Goal: Task Accomplishment & Management: Complete application form

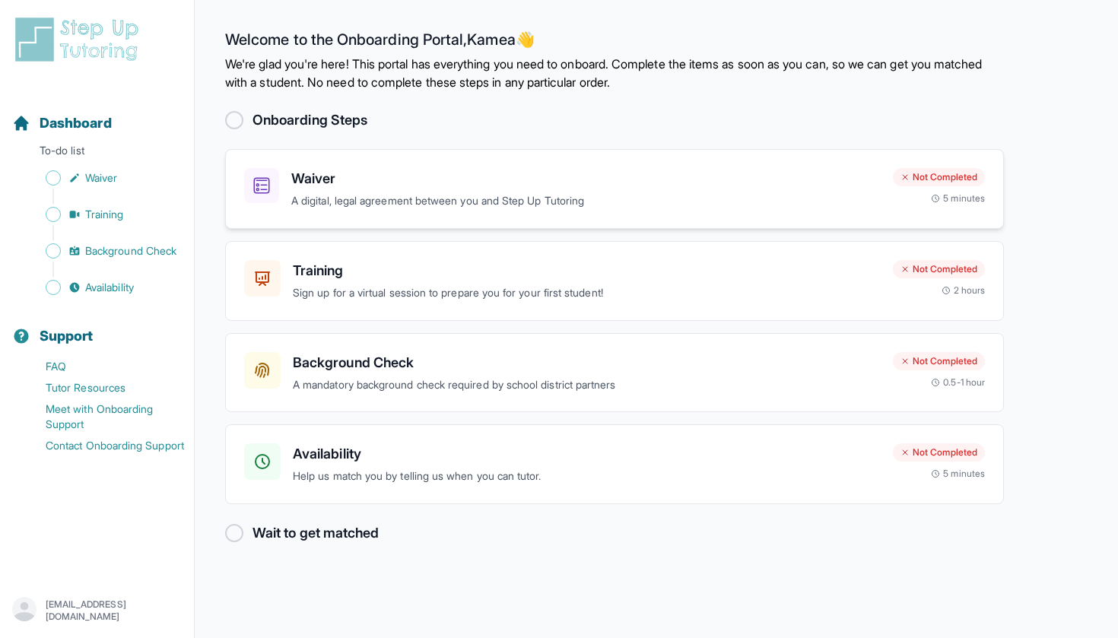
click at [264, 187] on icon at bounding box center [261, 185] width 17 height 17
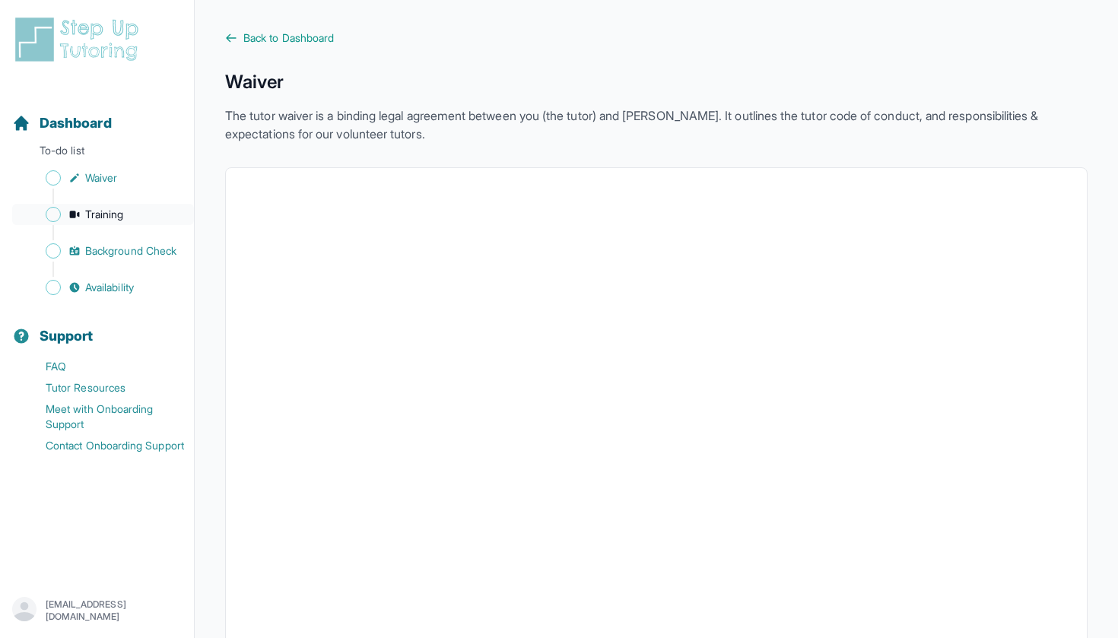
click at [135, 208] on link "Training" at bounding box center [103, 214] width 182 height 21
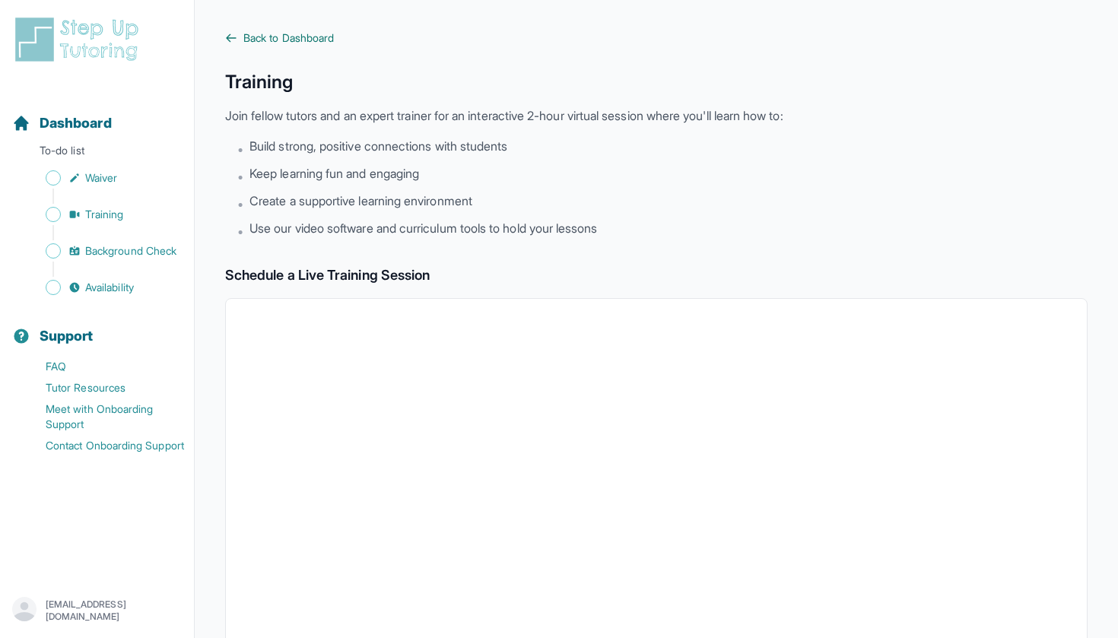
click at [263, 35] on span "Back to Dashboard" at bounding box center [288, 37] width 91 height 15
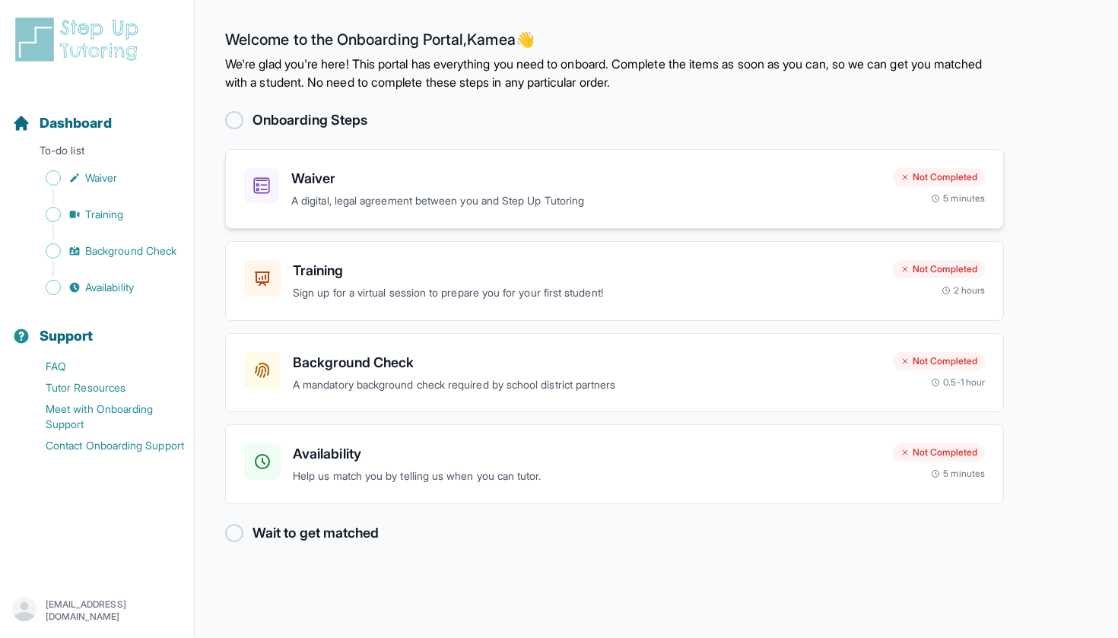
click at [648, 197] on p "A digital, legal agreement between you and Step Up Tutoring" at bounding box center [586, 200] width 590 height 17
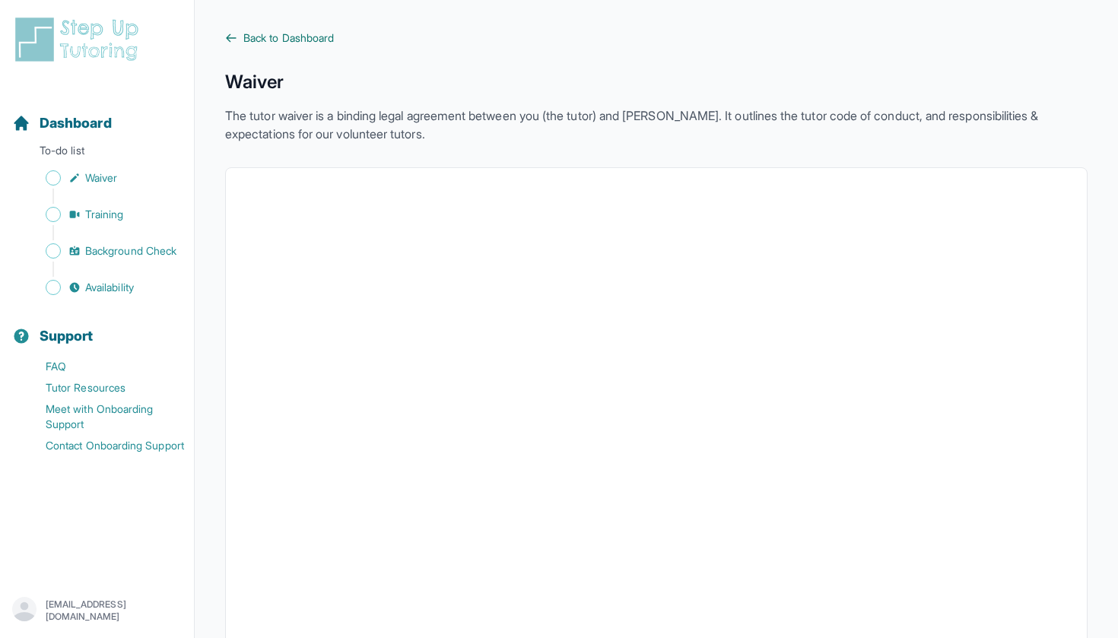
click at [228, 34] on icon at bounding box center [231, 38] width 12 height 12
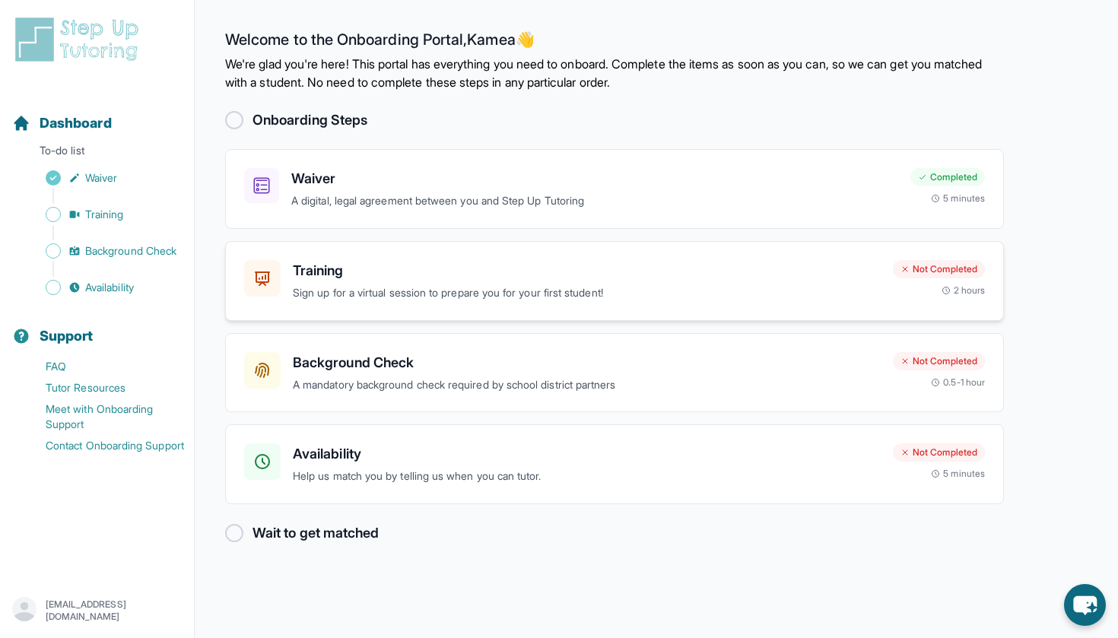
click at [655, 259] on div "Training Sign up for a virtual session to prepare you for your first student! N…" at bounding box center [614, 281] width 779 height 80
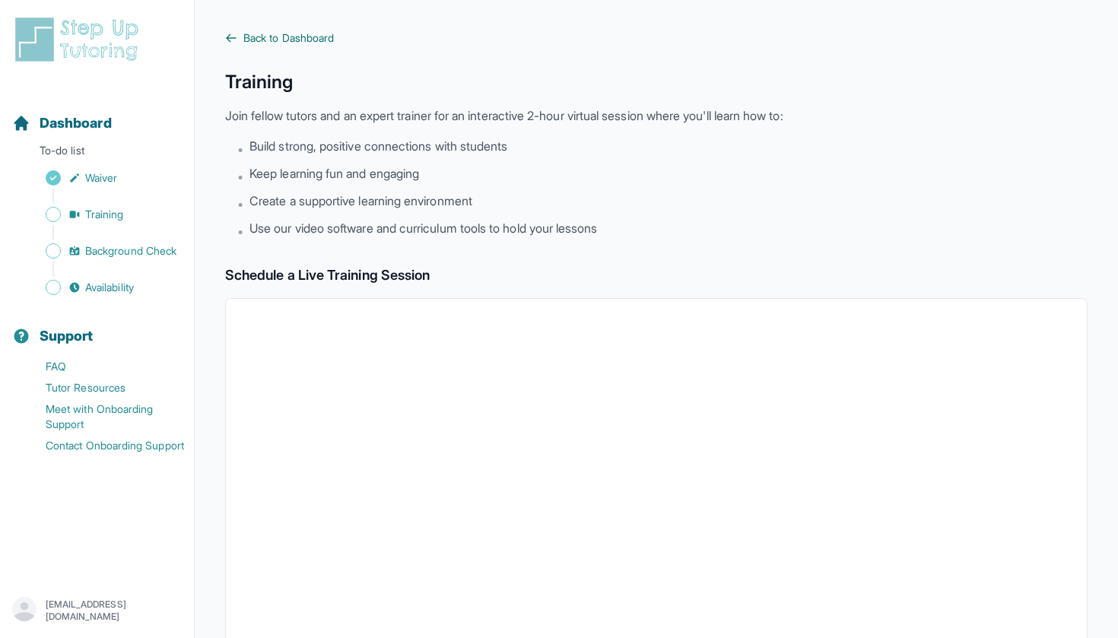
click at [236, 44] on link "Back to Dashboard" at bounding box center [656, 37] width 863 height 15
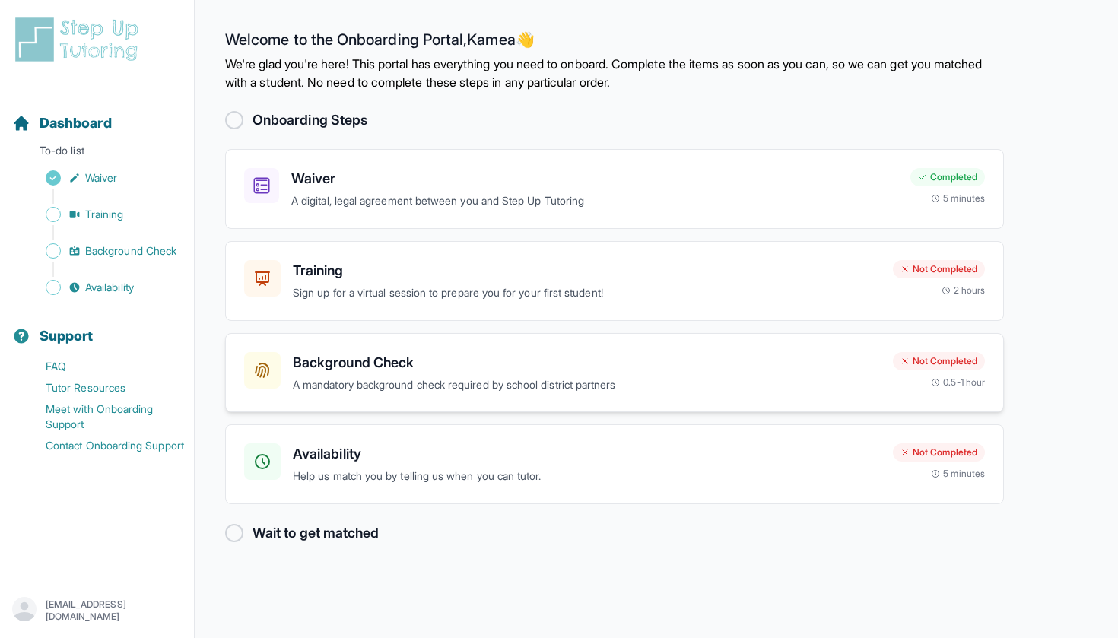
click at [390, 380] on p "A mandatory background check required by school district partners" at bounding box center [587, 385] width 588 height 17
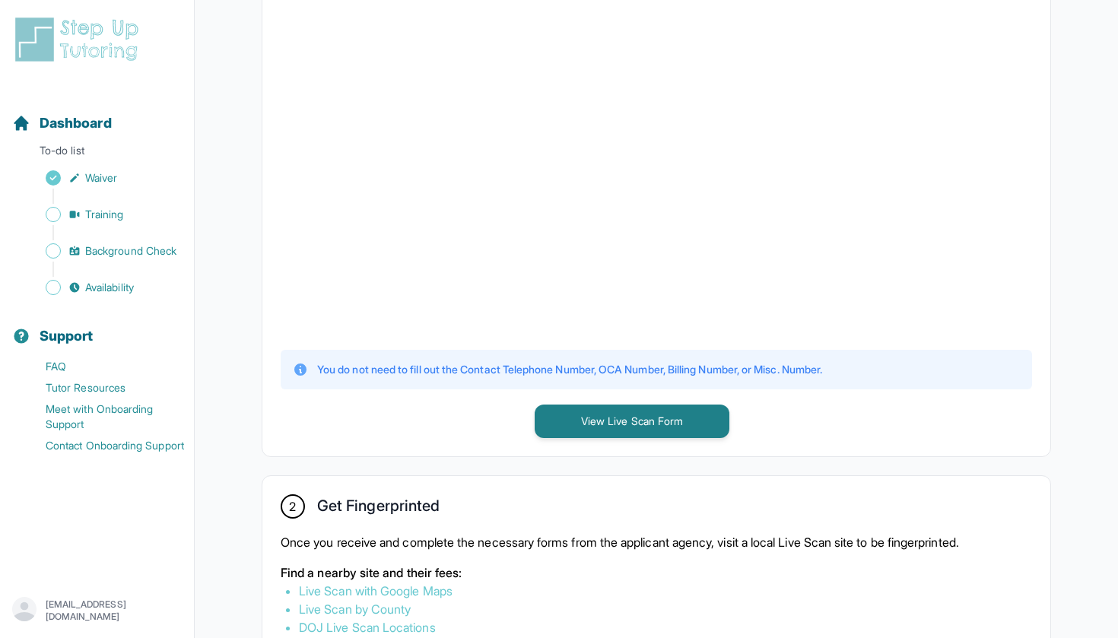
scroll to position [415, 0]
click at [588, 427] on button "View Live Scan Form" at bounding box center [632, 419] width 195 height 33
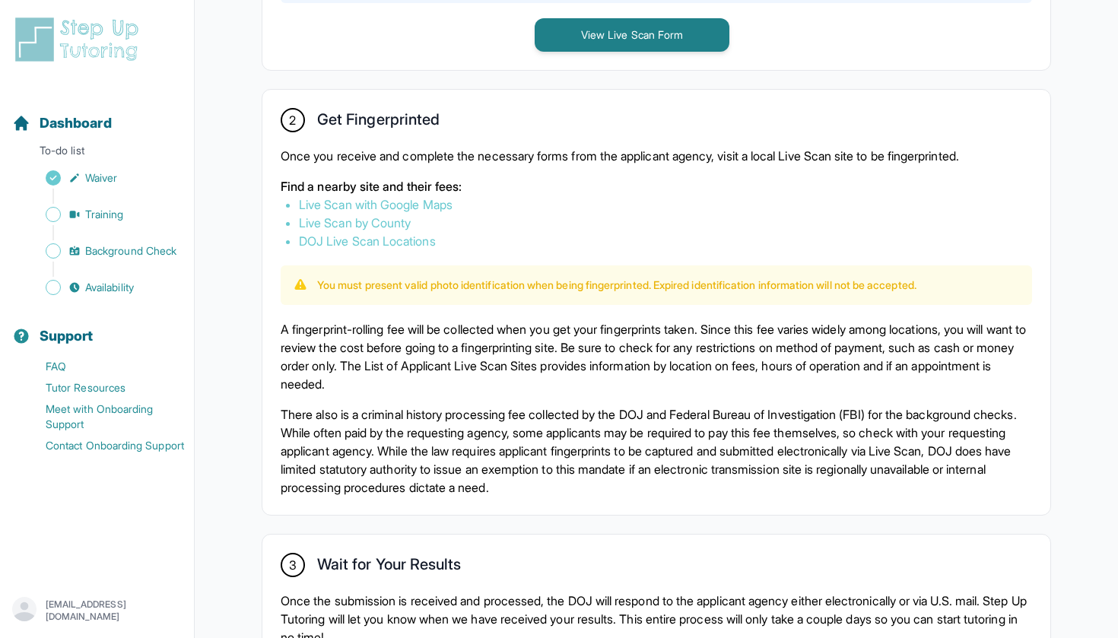
scroll to position [800, 0]
click at [419, 205] on link "Live Scan with Google Maps" at bounding box center [376, 204] width 154 height 15
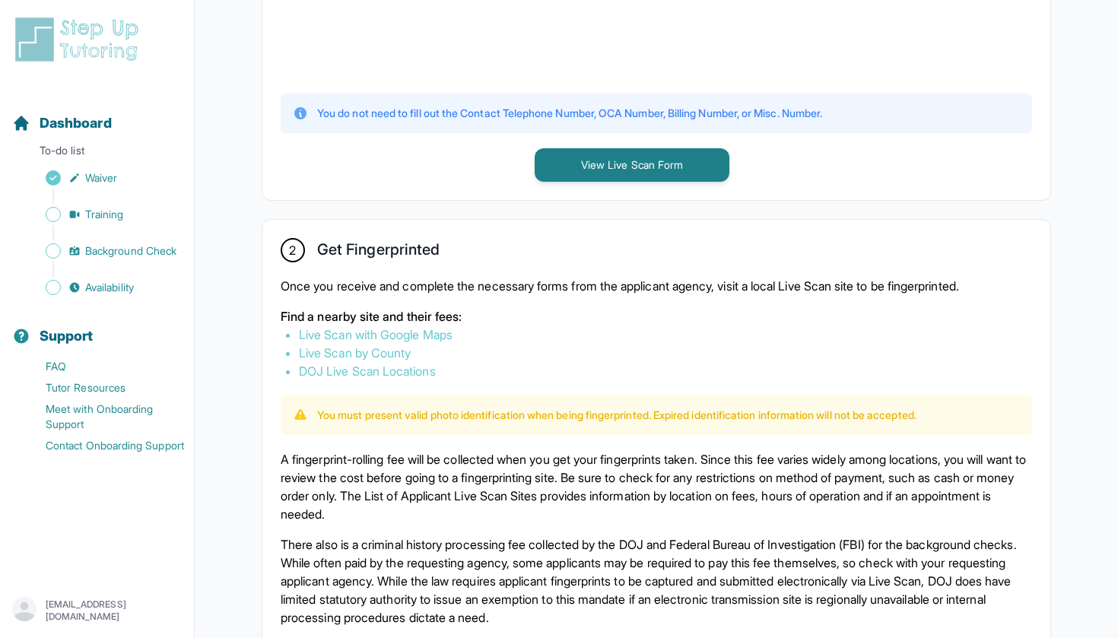
scroll to position [640, 0]
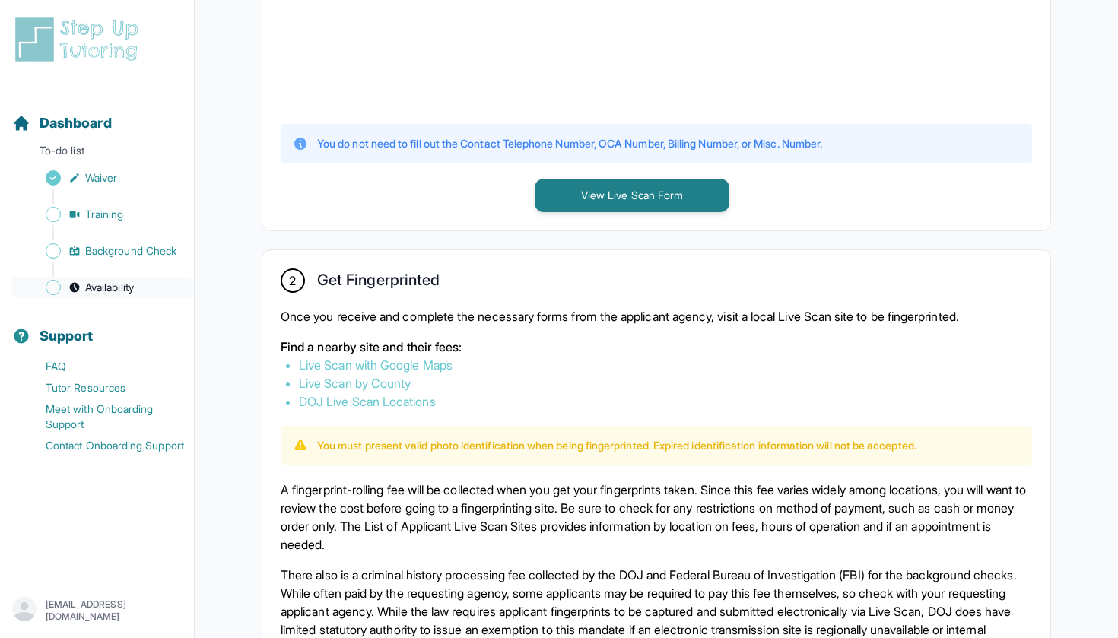
click at [88, 288] on span "Availability" at bounding box center [109, 287] width 49 height 15
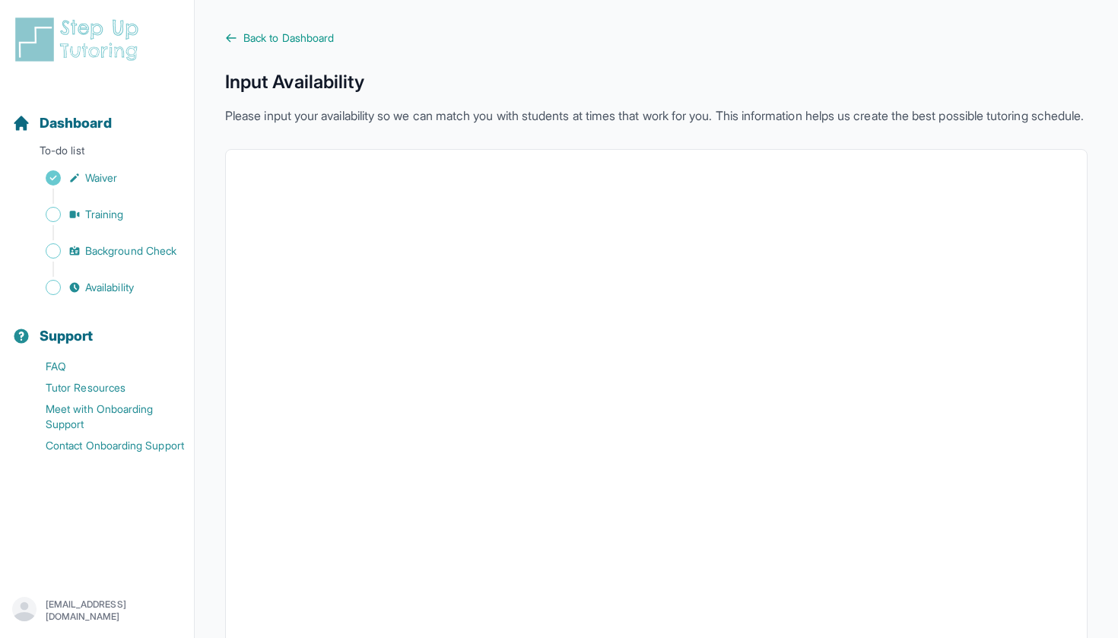
click at [334, 48] on div "Back to Dashboard Input Availability Please input your availability so we can m…" at bounding box center [656, 420] width 863 height 780
click at [329, 38] on span "Back to Dashboard" at bounding box center [288, 37] width 91 height 15
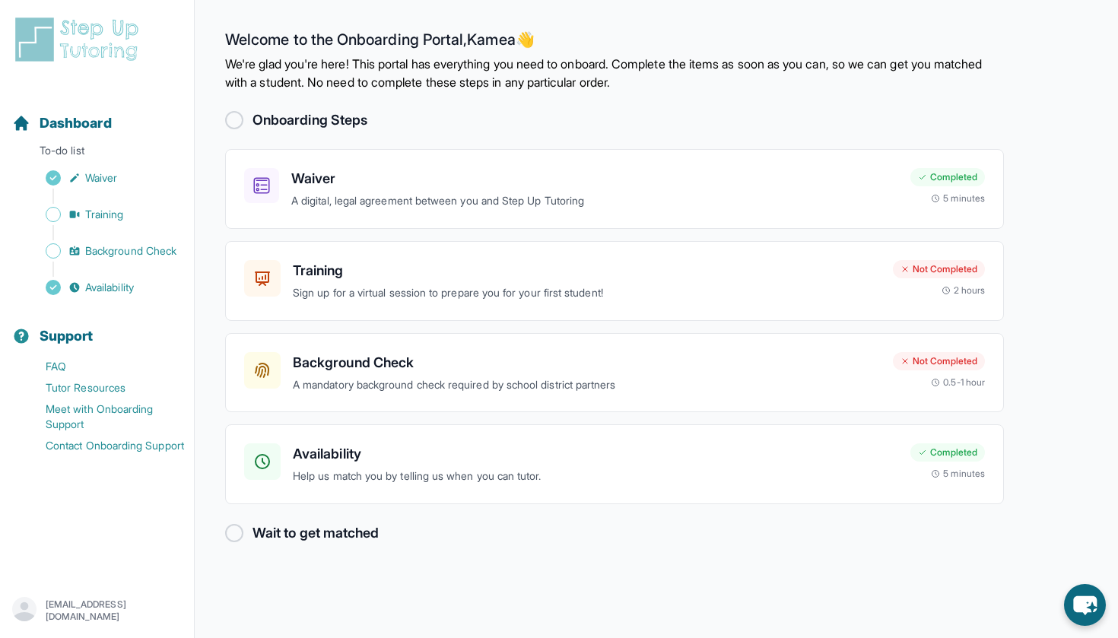
click at [100, 30] on img at bounding box center [79, 39] width 135 height 49
click at [33, 43] on img at bounding box center [79, 39] width 135 height 49
click at [321, 447] on h3 "Availability" at bounding box center [596, 453] width 606 height 21
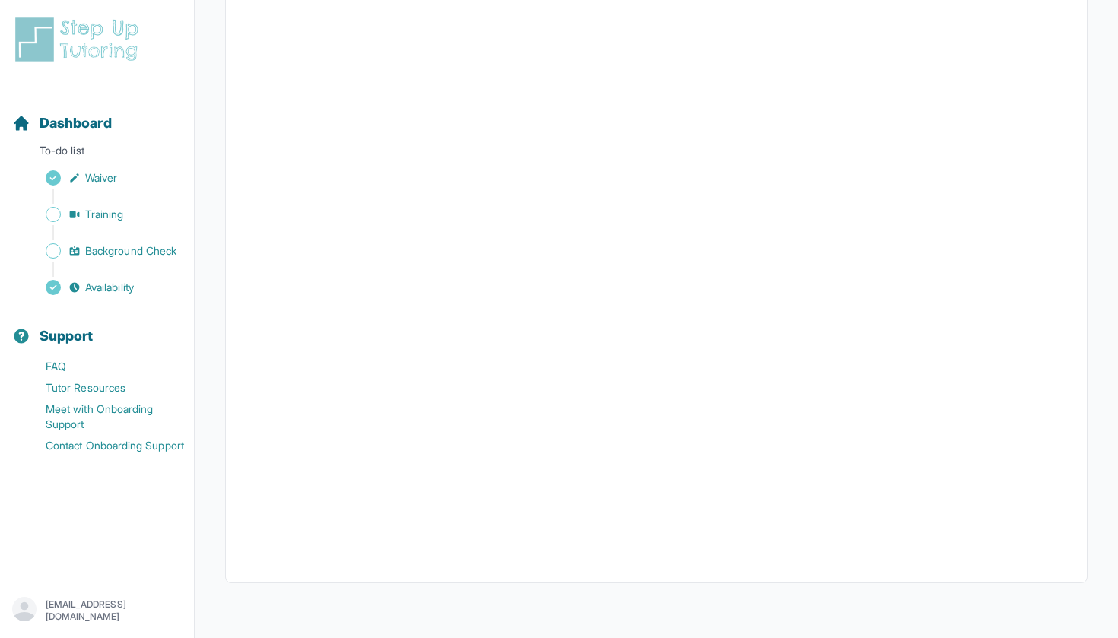
scroll to position [246, 0]
click at [116, 209] on span "Training" at bounding box center [104, 214] width 39 height 15
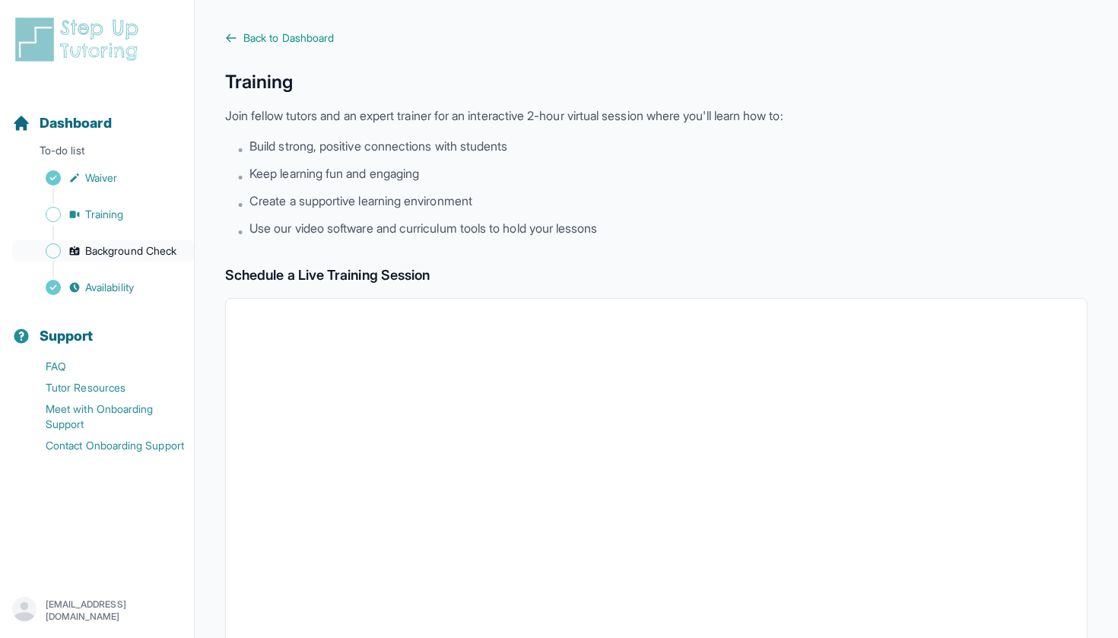
click at [97, 243] on link "Background Check" at bounding box center [103, 250] width 182 height 21
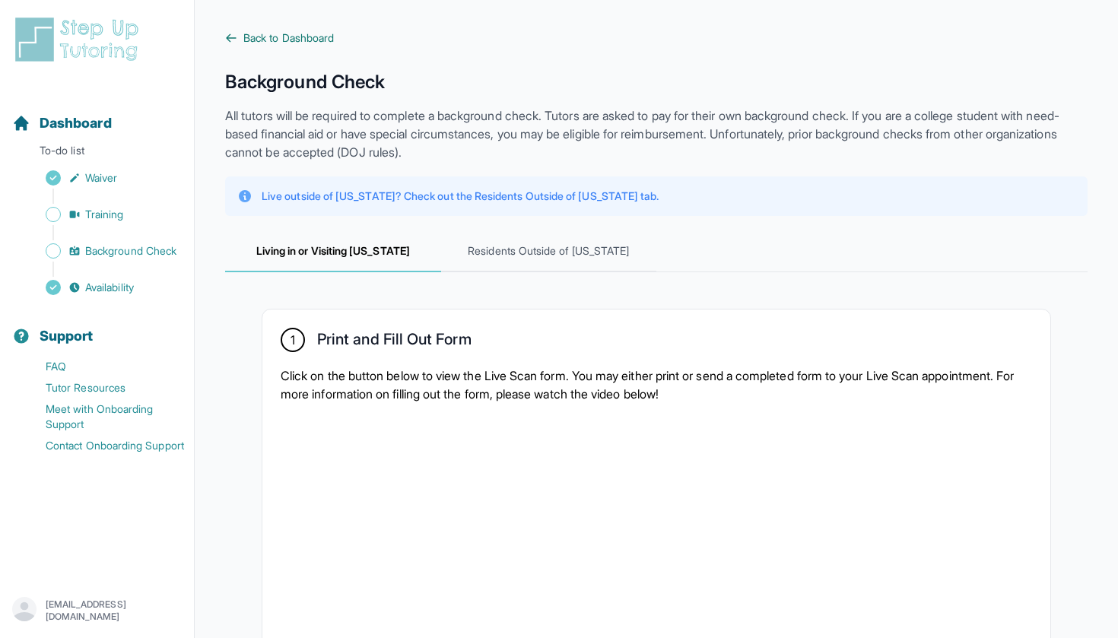
click at [238, 33] on link "Back to Dashboard" at bounding box center [656, 37] width 863 height 15
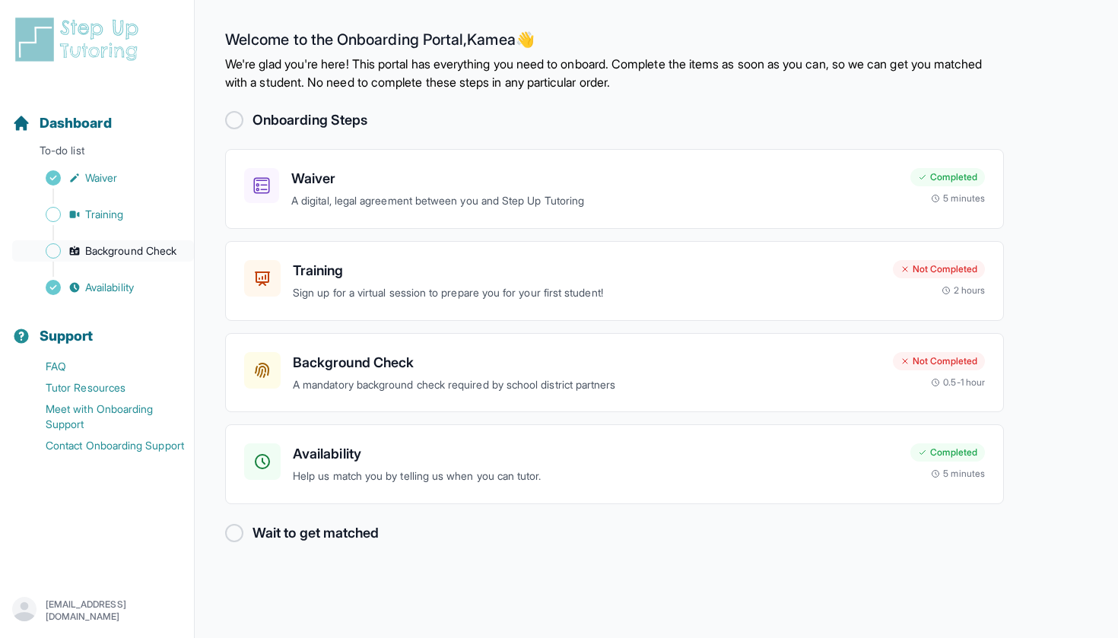
click at [108, 251] on span "Background Check" at bounding box center [130, 250] width 91 height 15
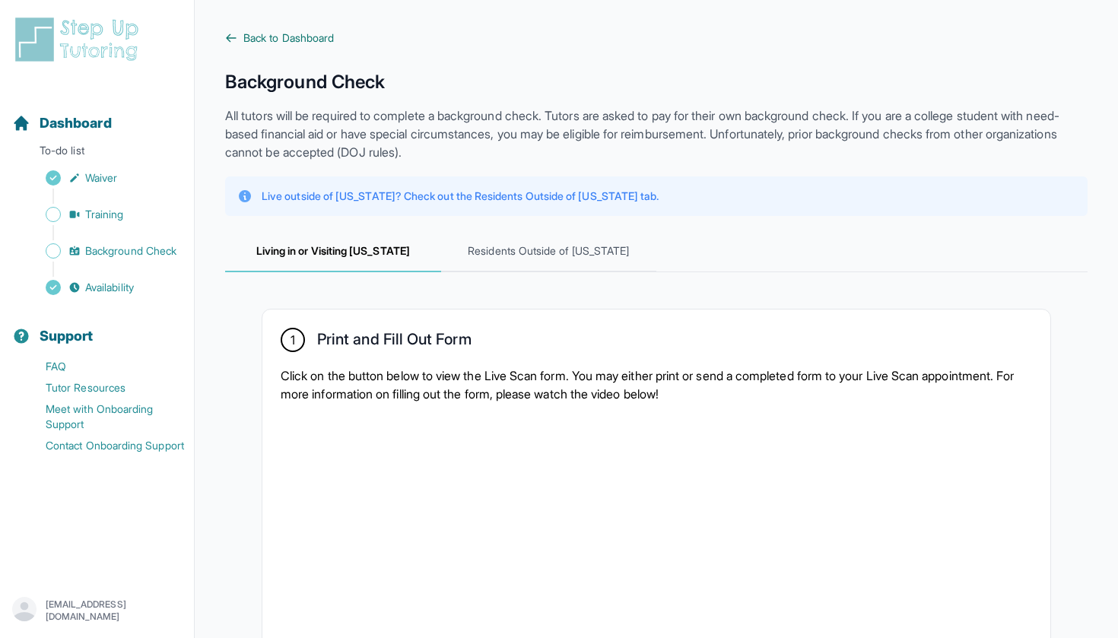
click at [249, 37] on span "Back to Dashboard" at bounding box center [288, 37] width 91 height 15
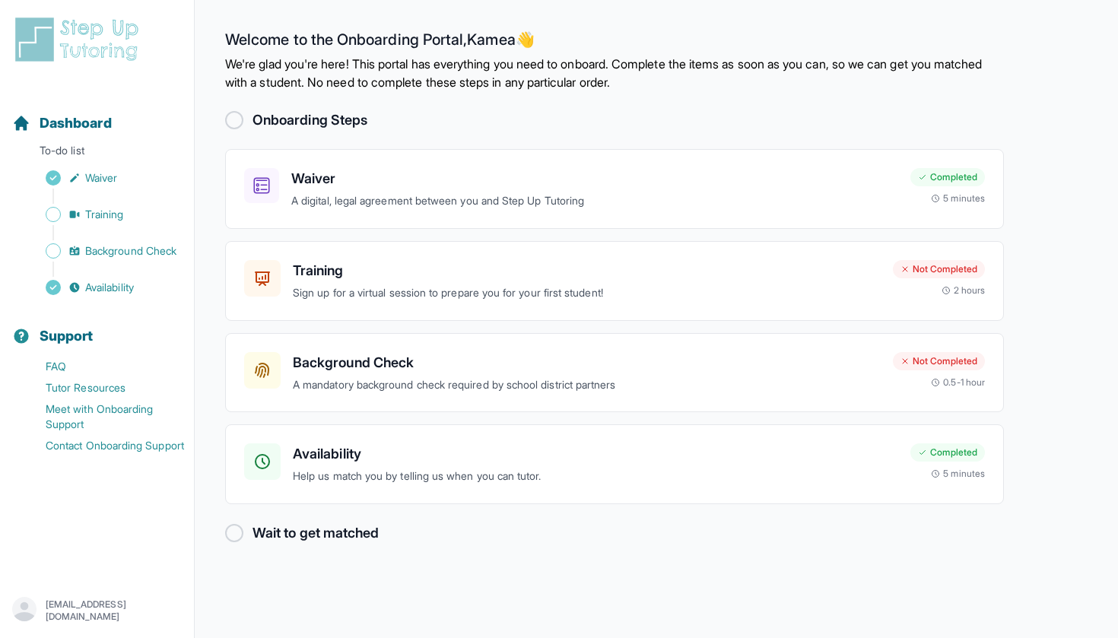
click at [237, 534] on div at bounding box center [234, 533] width 18 height 18
click at [370, 350] on div "Background Check A mandatory background check required by school district partn…" at bounding box center [614, 373] width 779 height 80
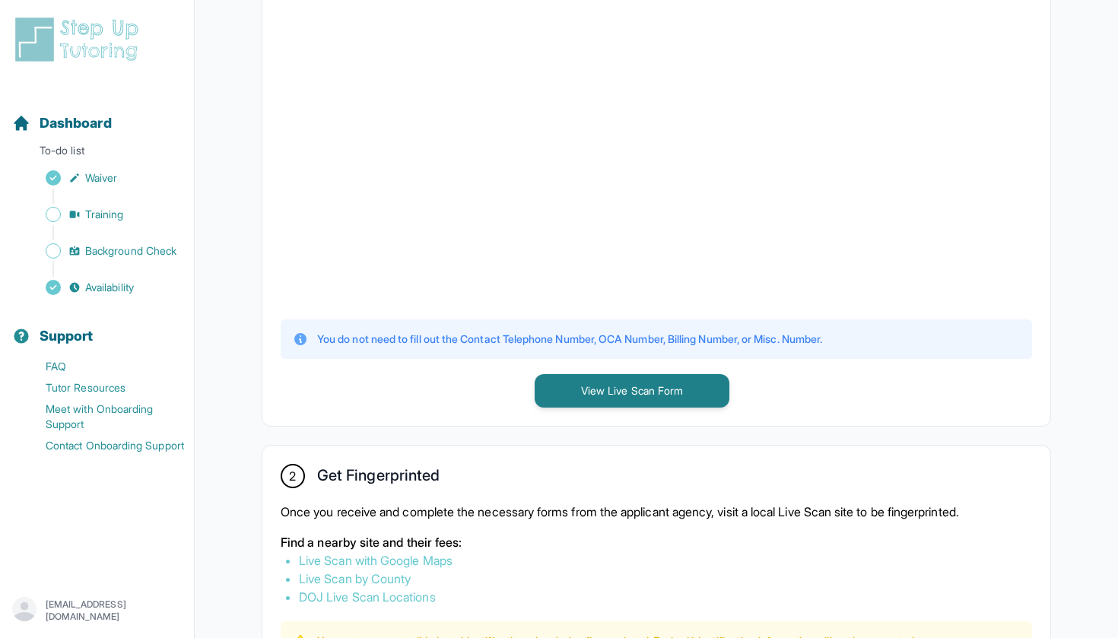
scroll to position [459, 0]
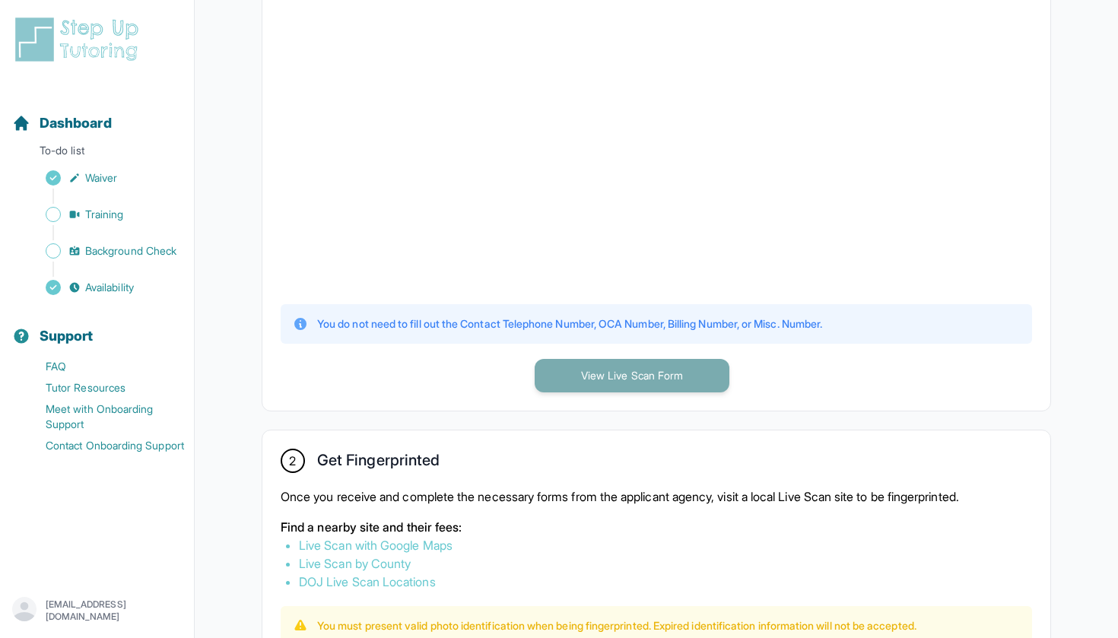
click at [574, 369] on button "View Live Scan Form" at bounding box center [632, 375] width 195 height 33
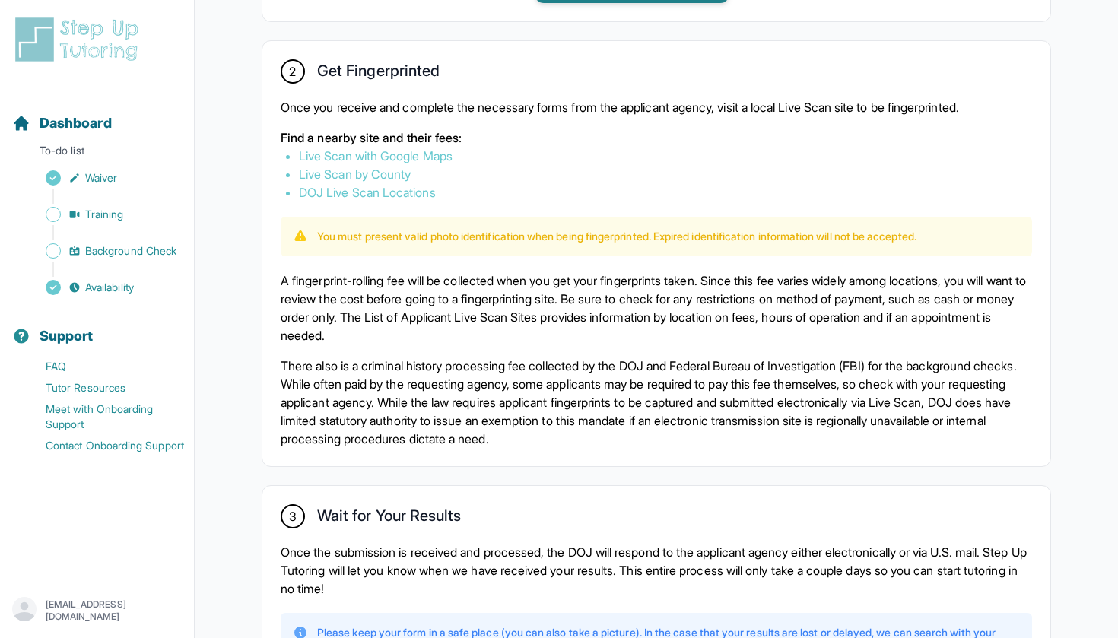
scroll to position [839, 0]
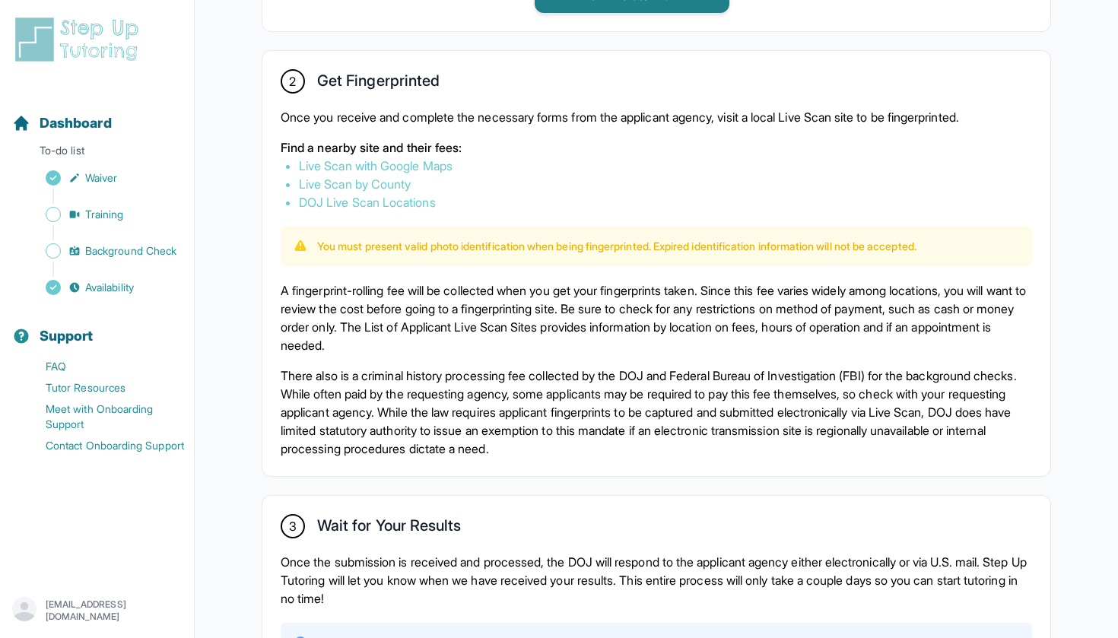
click at [102, 240] on div "Sidebar" at bounding box center [100, 232] width 176 height 15
click at [101, 211] on span "Training" at bounding box center [104, 214] width 39 height 15
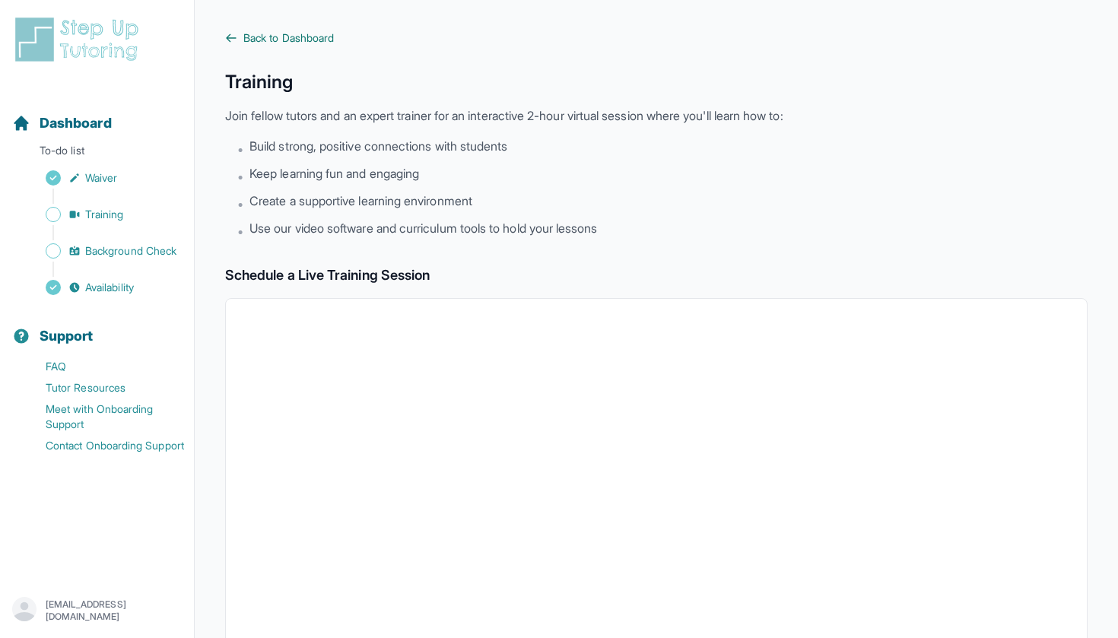
click at [228, 40] on icon at bounding box center [231, 38] width 12 height 12
